Goal: Find specific page/section: Find specific page/section

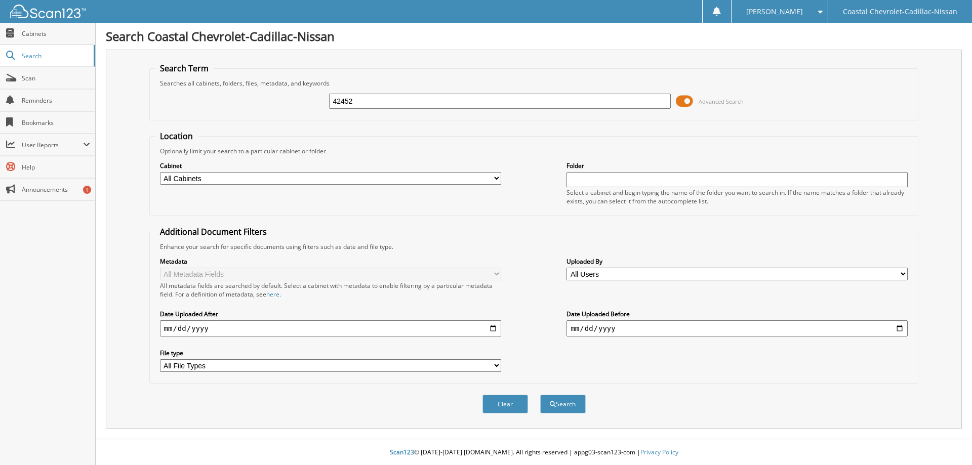
type input "42452"
click at [540, 395] on button "Search" at bounding box center [563, 404] width 46 height 19
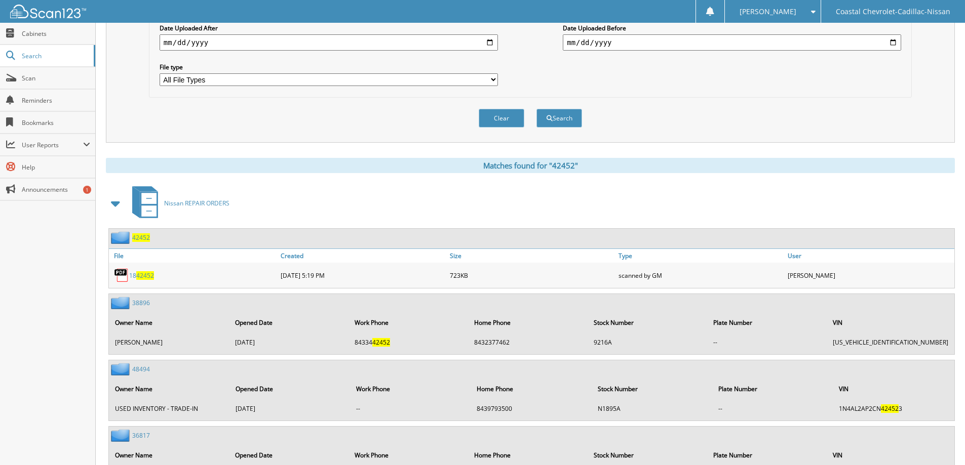
scroll to position [304, 0]
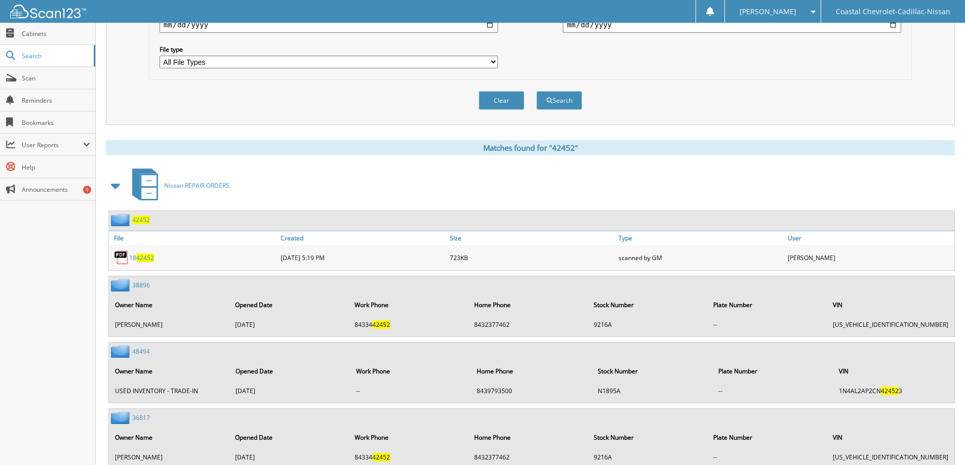
click at [142, 218] on span "42452" at bounding box center [141, 220] width 18 height 9
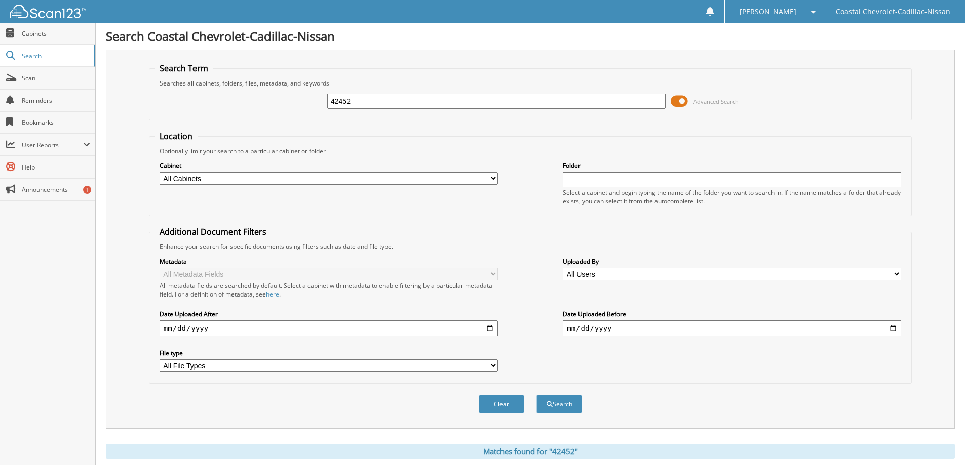
click at [536, 395] on button "Search" at bounding box center [559, 404] width 46 height 19
click at [246, 180] on select "All Cabinets 2008 DEALS 2011 CHEVROLET DEAL INVOICES 2017 DEALS 2019 DEALS 2020…" at bounding box center [328, 178] width 338 height 13
select select "6485"
click at [159, 172] on select "All Cabinets 2008 DEALS 2011 CHEVROLET DEAL INVOICES 2017 DEALS 2019 DEALS 2020…" at bounding box center [328, 178] width 338 height 13
click at [550, 410] on button "Search" at bounding box center [559, 404] width 46 height 19
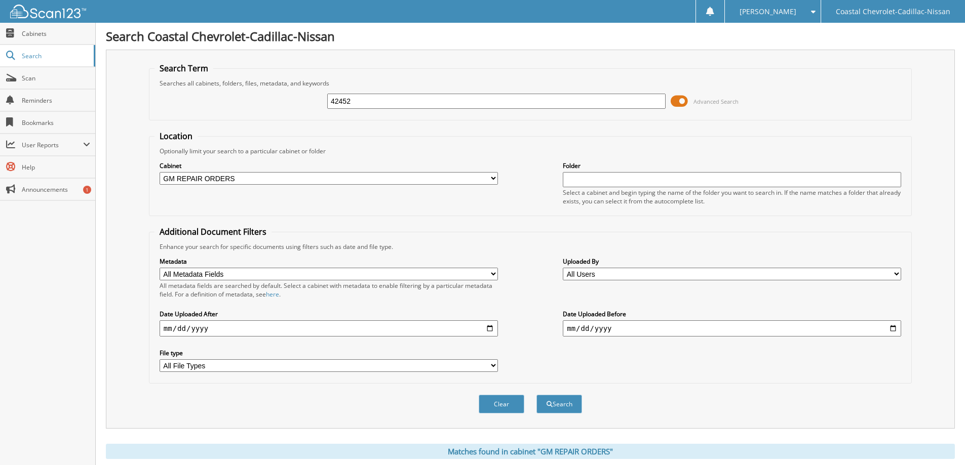
click at [426, 159] on div "Cabinet All Cabinets 2008 DEALS 2011 CHEVROLET DEAL INVOICES 2017 DEALS 2019 DE…" at bounding box center [529, 182] width 751 height 55
